Goal: Information Seeking & Learning: Learn about a topic

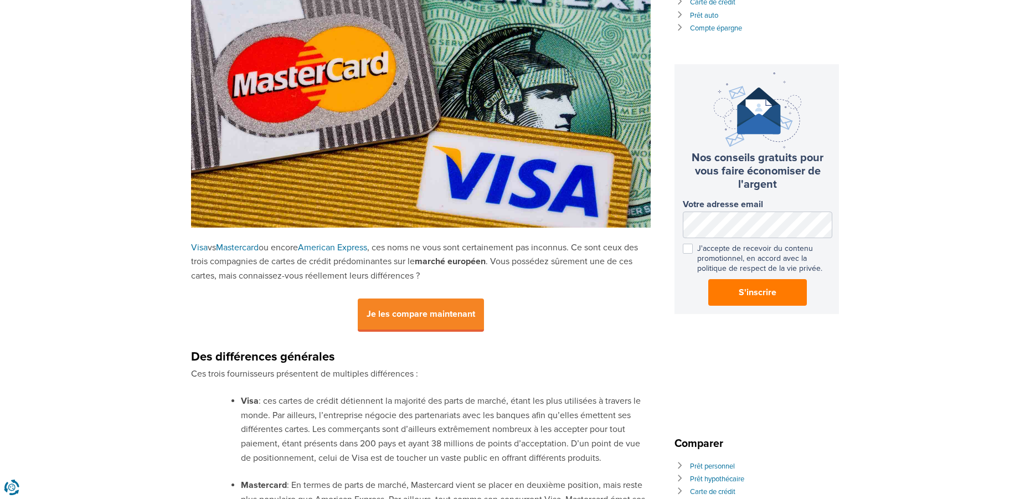
scroll to position [111, 0]
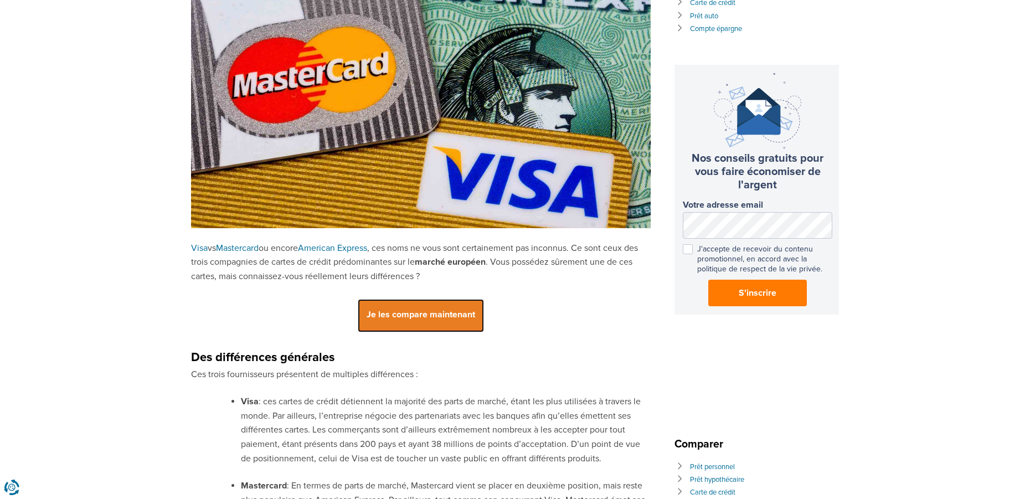
click at [363, 314] on span "Je les compare maintenant" at bounding box center [421, 315] width 126 height 33
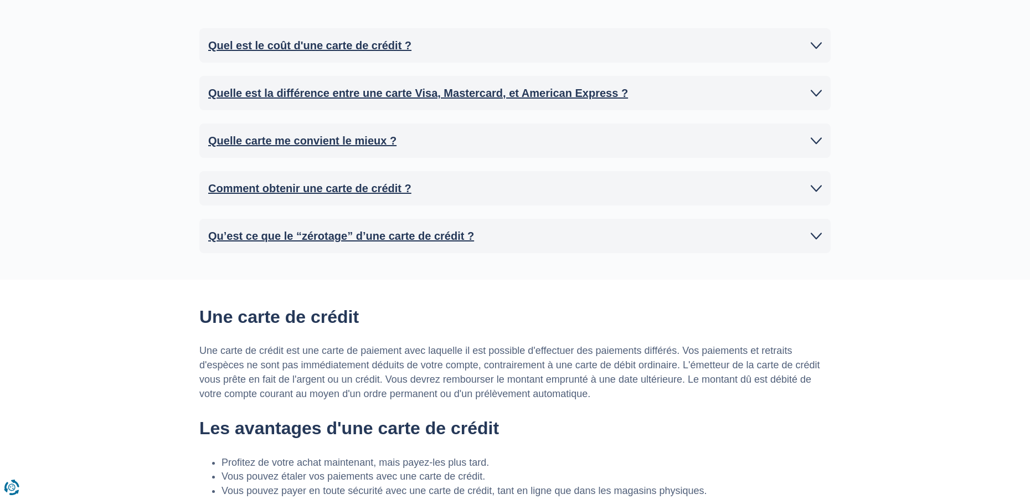
scroll to position [776, 0]
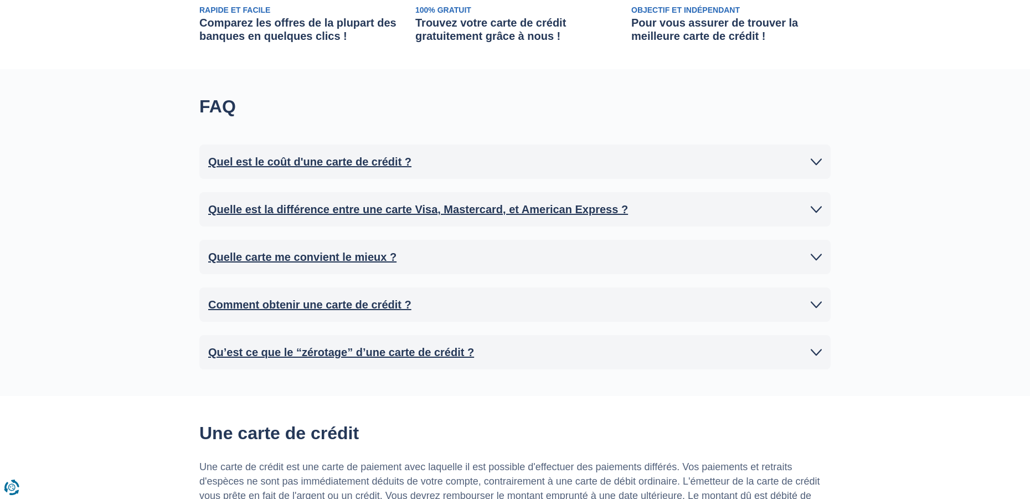
click at [467, 209] on h2 "Quelle est la différence entre une carte Visa, Mastercard, et American Express ?" at bounding box center [418, 209] width 420 height 17
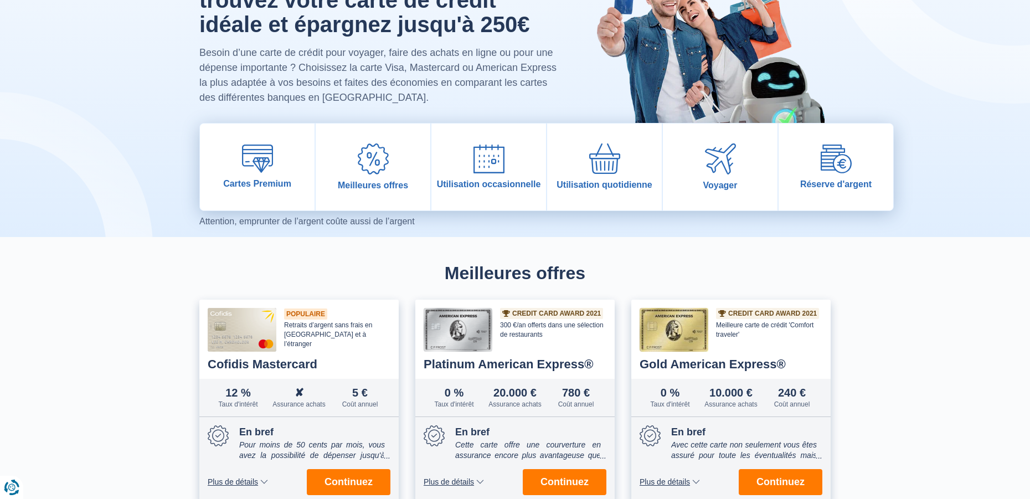
scroll to position [0, 0]
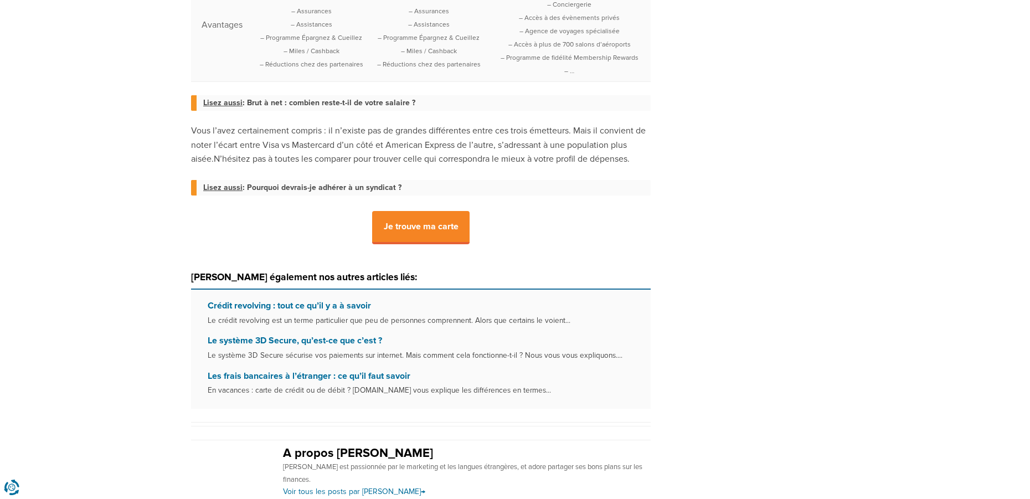
scroll to position [1219, 0]
